Goal: Task Accomplishment & Management: Complete application form

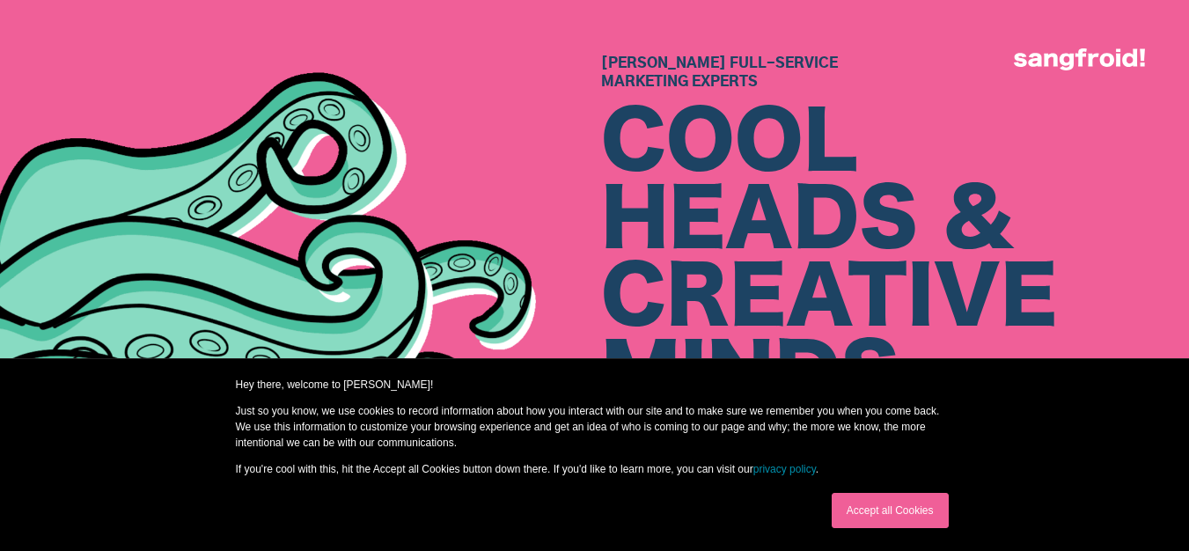
click at [884, 515] on link "Accept all Cookies" at bounding box center [890, 510] width 117 height 35
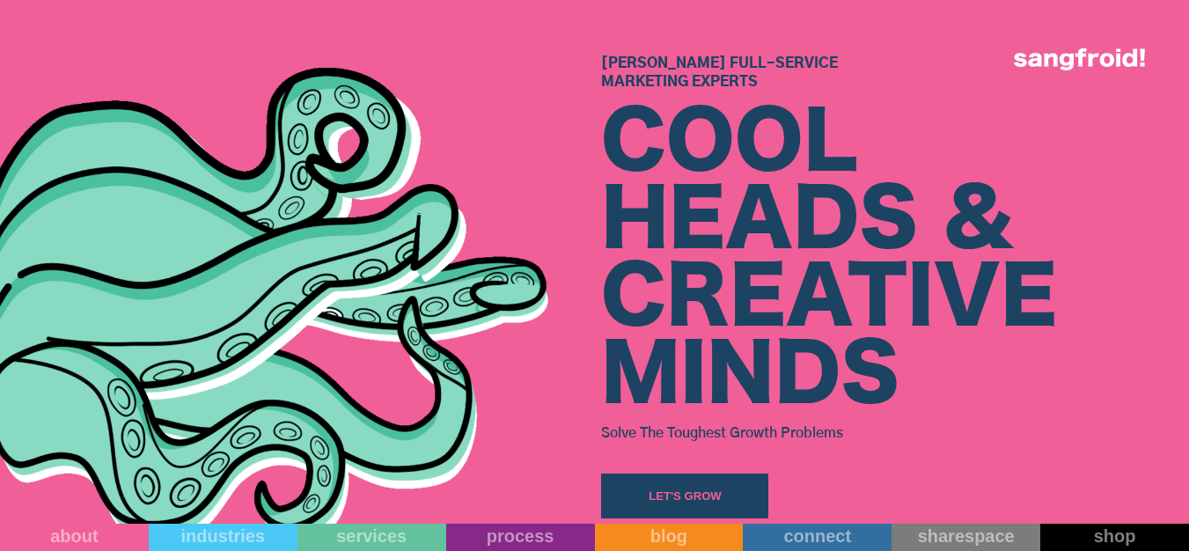
scroll to position [88, 0]
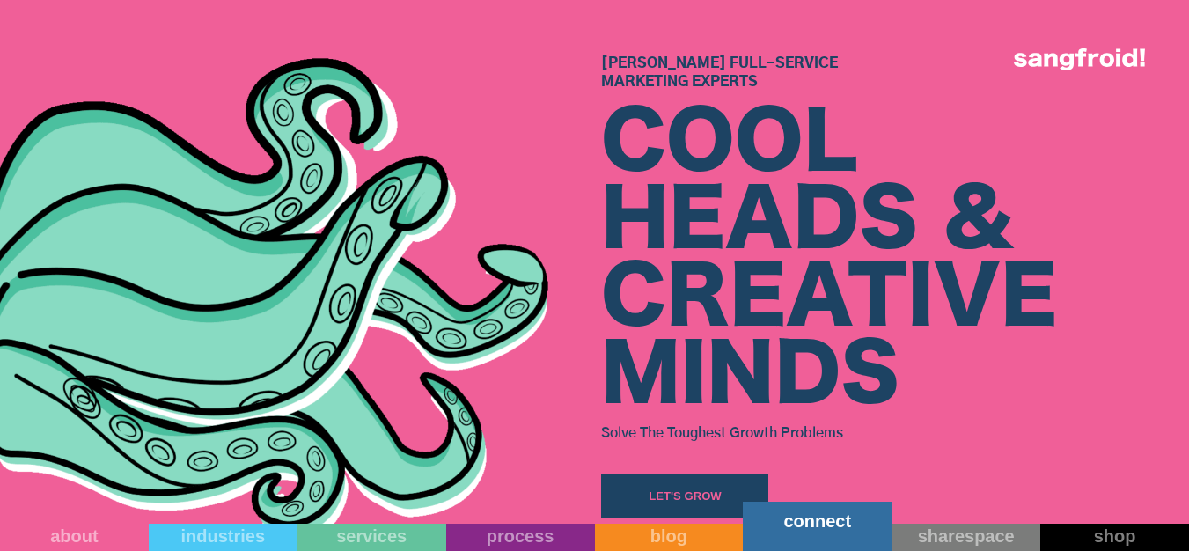
click at [805, 533] on link "connect" at bounding box center [817, 526] width 149 height 49
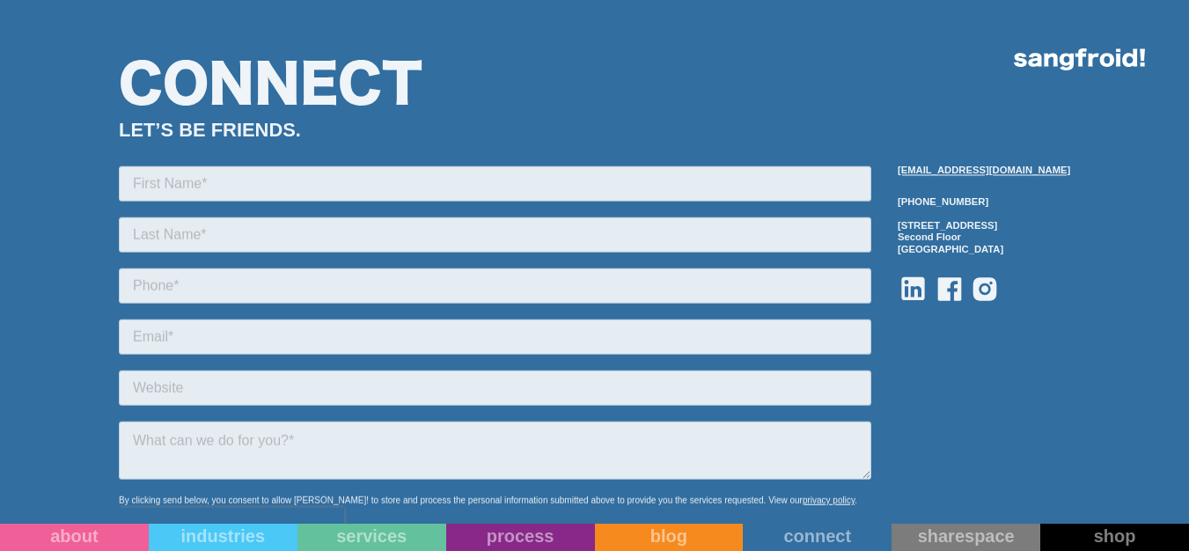
scroll to position [1761, 0]
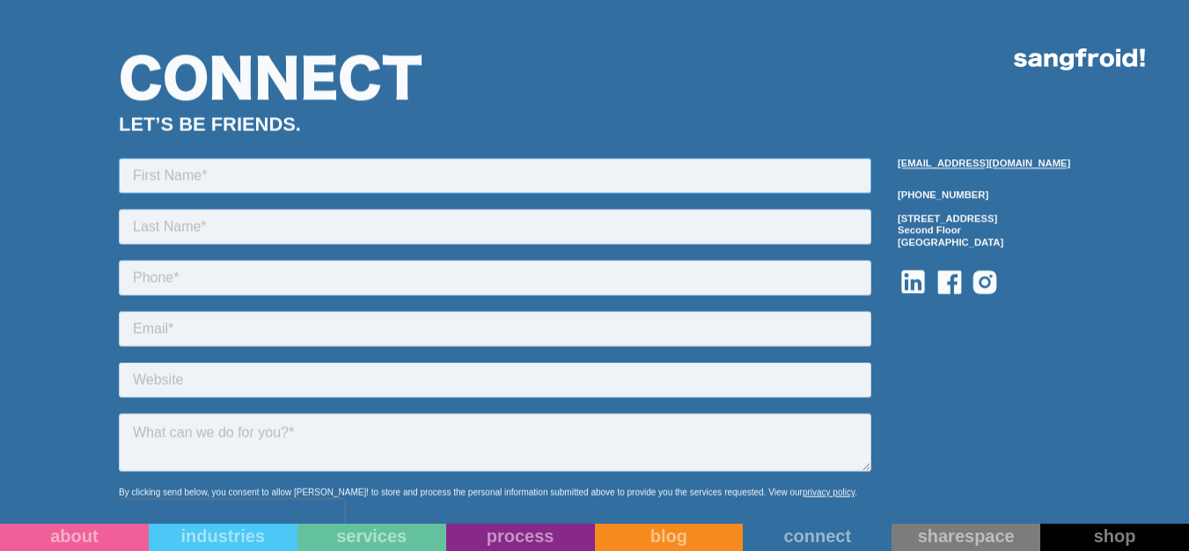
click at [177, 177] on input "text" at bounding box center [495, 175] width 753 height 35
type input "[PERSON_NAME]"
click at [204, 232] on input "text" at bounding box center [495, 226] width 753 height 35
type input "[PERSON_NAME]"
click at [168, 283] on input "tel" at bounding box center [495, 277] width 753 height 35
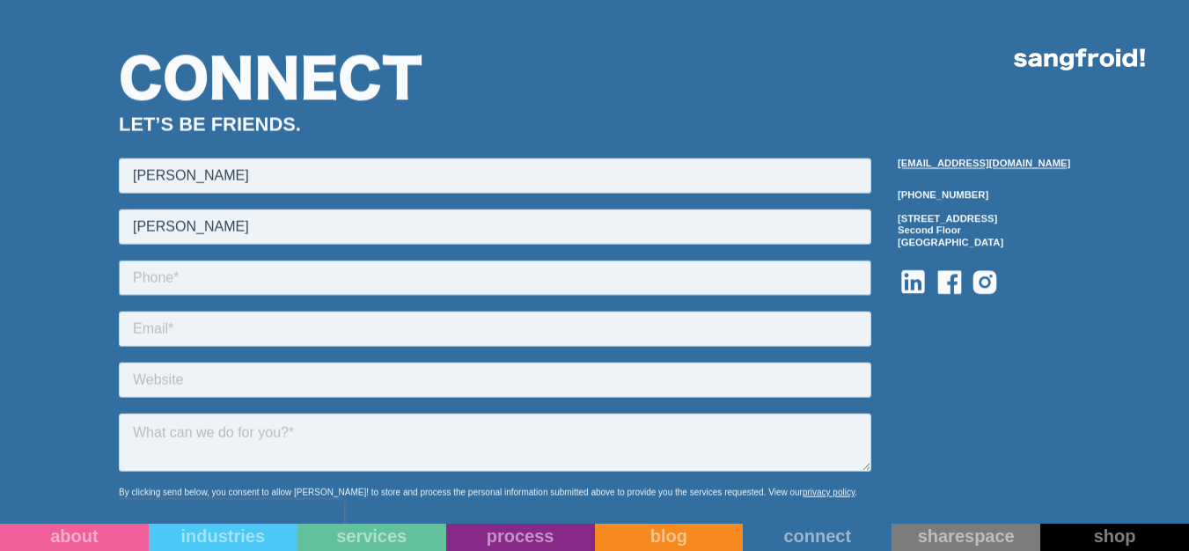
type input "[PHONE_NUMBER]"
click at [199, 341] on input "email" at bounding box center [495, 328] width 753 height 35
type input "[PERSON_NAME][EMAIL_ADDRESS][DOMAIN_NAME]"
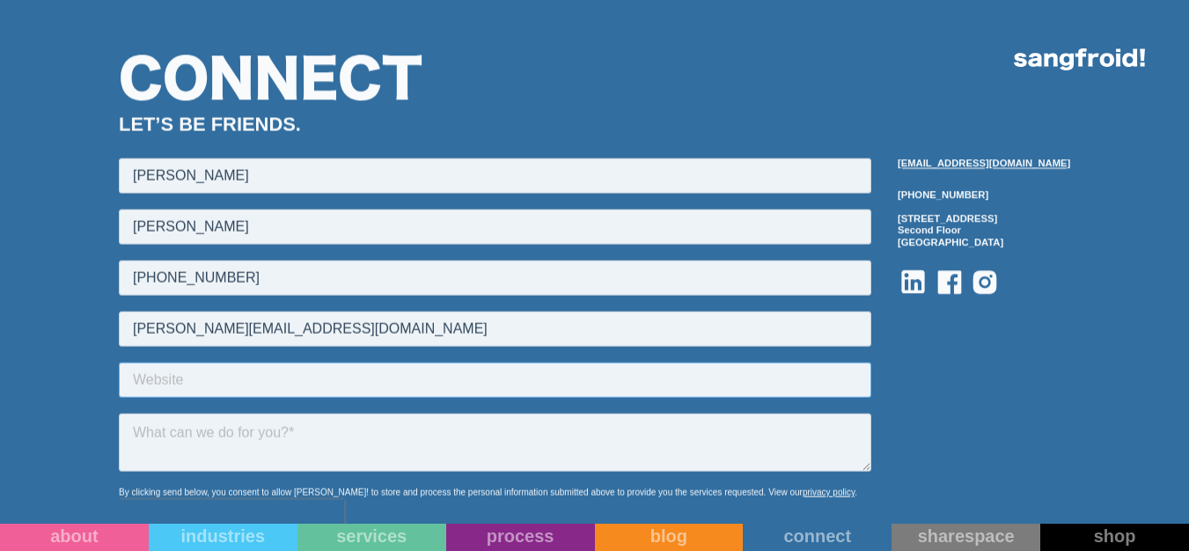
click at [186, 386] on input "text" at bounding box center [495, 379] width 753 height 35
click at [208, 443] on textarea at bounding box center [495, 442] width 753 height 58
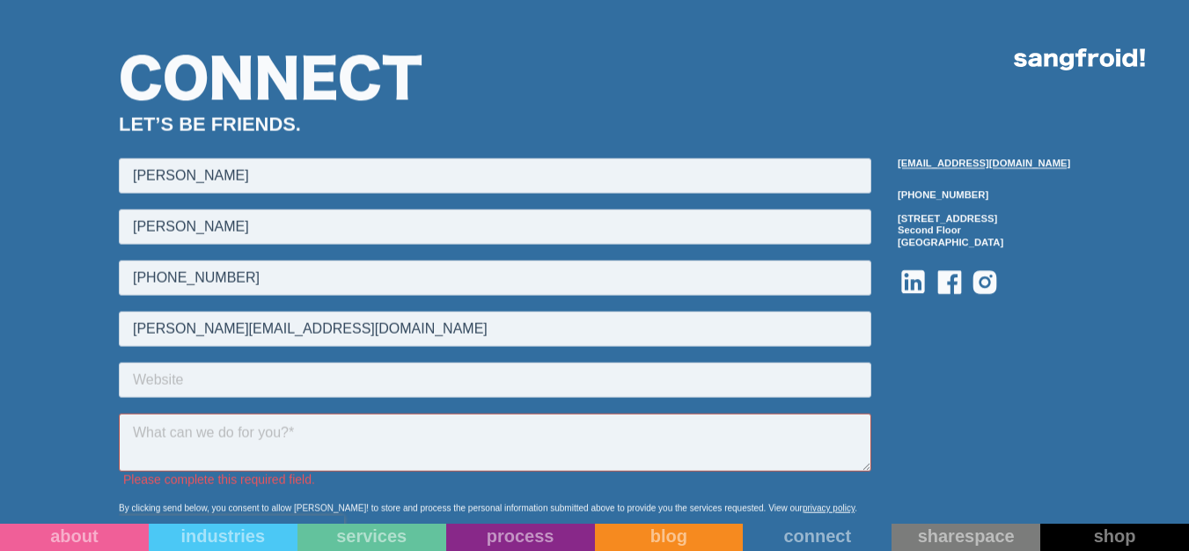
click at [582, 413] on textarea at bounding box center [495, 442] width 753 height 58
click at [581, 379] on input "text" at bounding box center [495, 379] width 753 height 35
paste input "[DOMAIN_NAME]"
type input "[DOMAIN_NAME]"
click at [651, 442] on textarea at bounding box center [495, 442] width 753 height 58
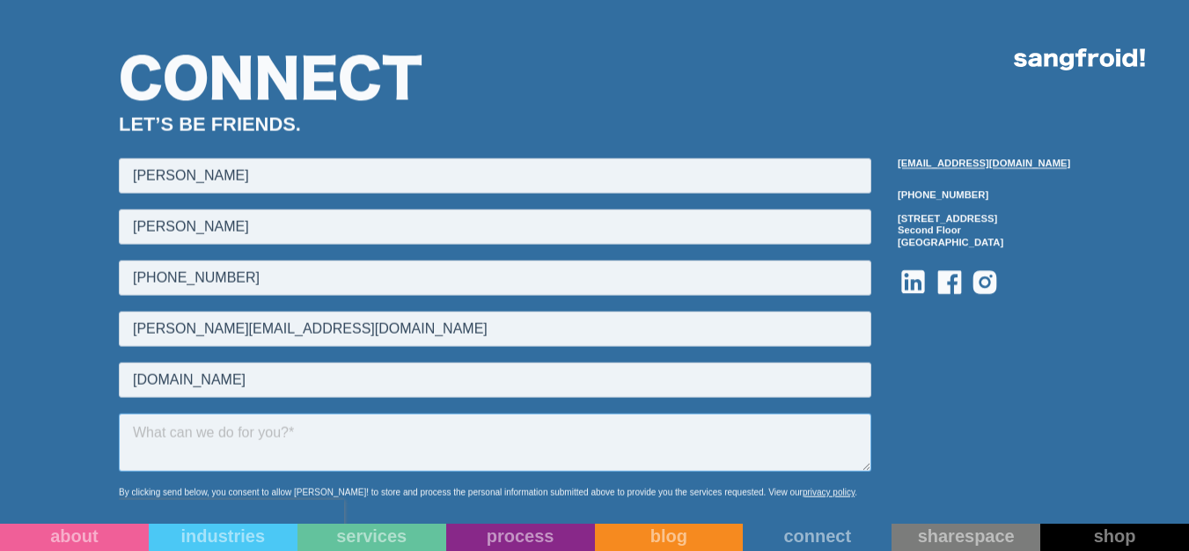
paste textarea "Hi There, This is [PERSON_NAME] from [DOMAIN_NAME]— we work with USA based link…"
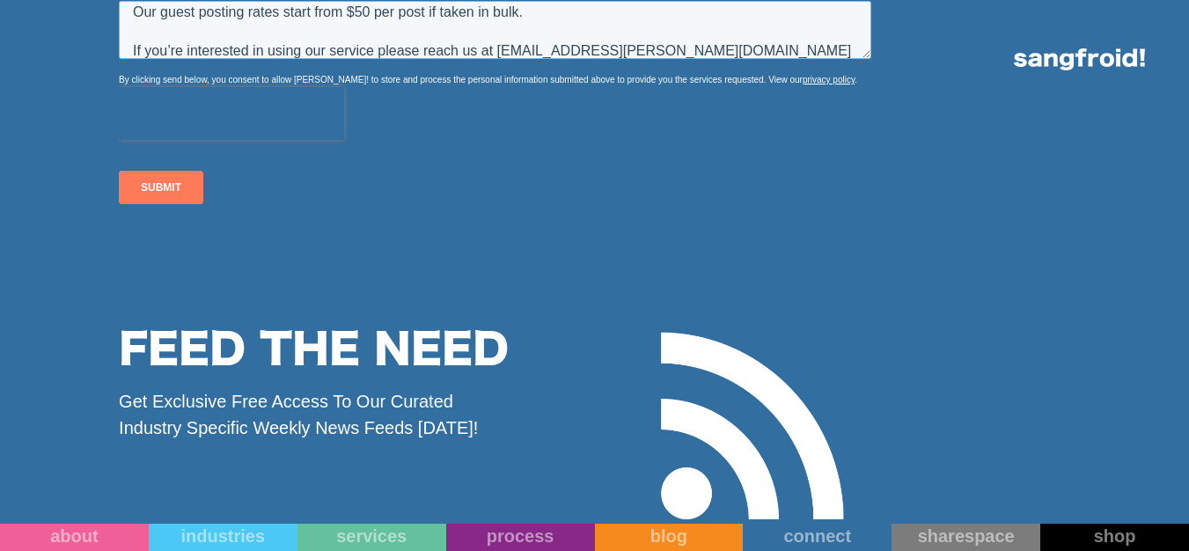
scroll to position [2201, 0]
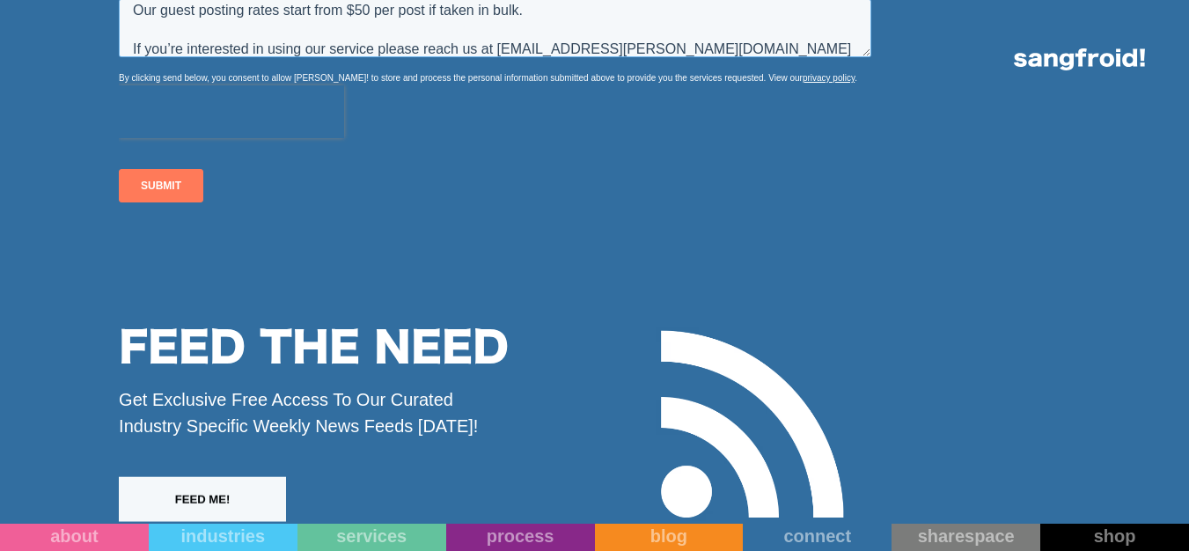
type textarea "Hi There, This is [PERSON_NAME] from [DOMAIN_NAME]— we work with USA based link…"
click at [150, 183] on input "SUBMIT" at bounding box center [161, 186] width 85 height 33
